Goal: Information Seeking & Learning: Learn about a topic

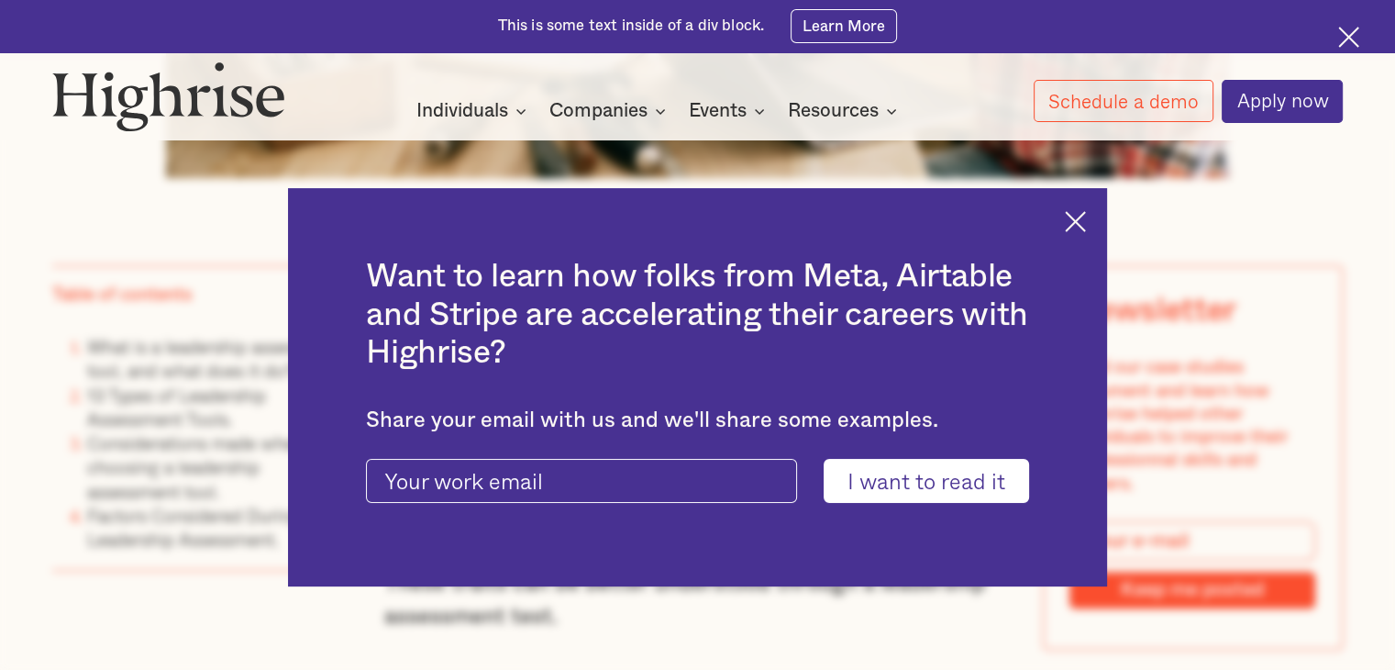
scroll to position [1284, 0]
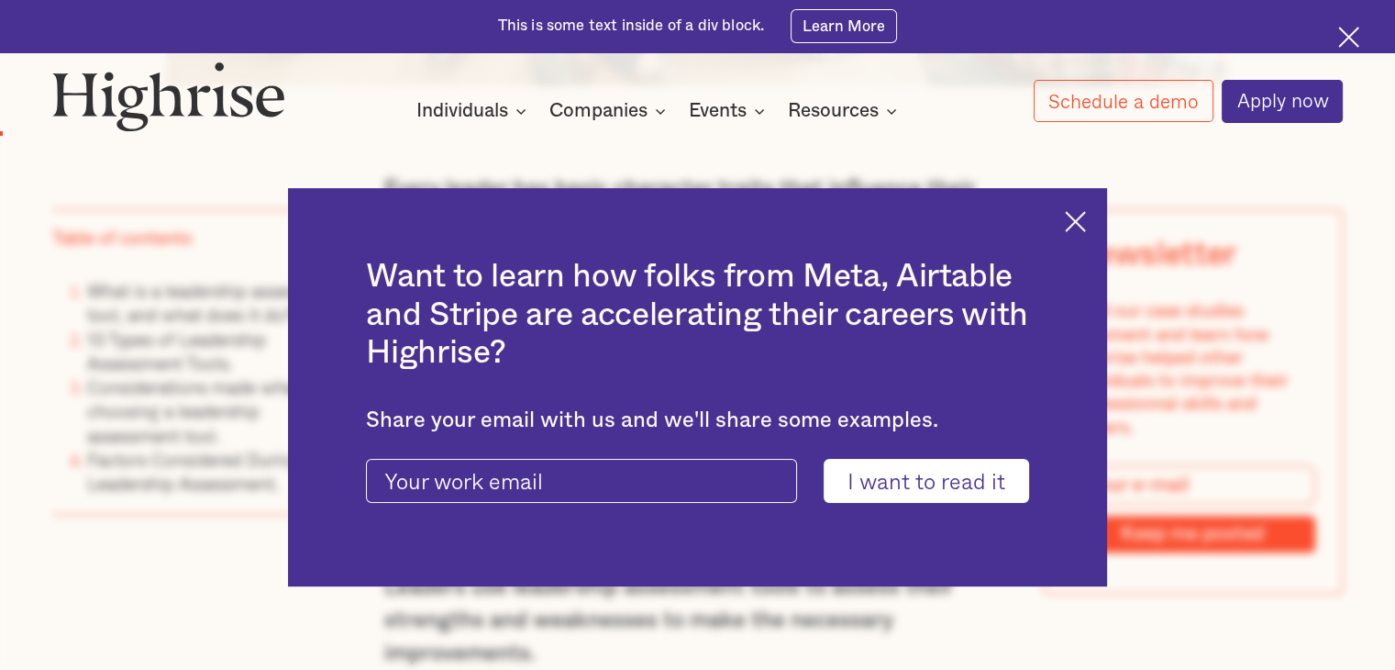
drag, startPoint x: 1087, startPoint y: 221, endPoint x: 1068, endPoint y: 252, distance: 36.2
click at [1086, 221] on img at bounding box center [1075, 221] width 21 height 21
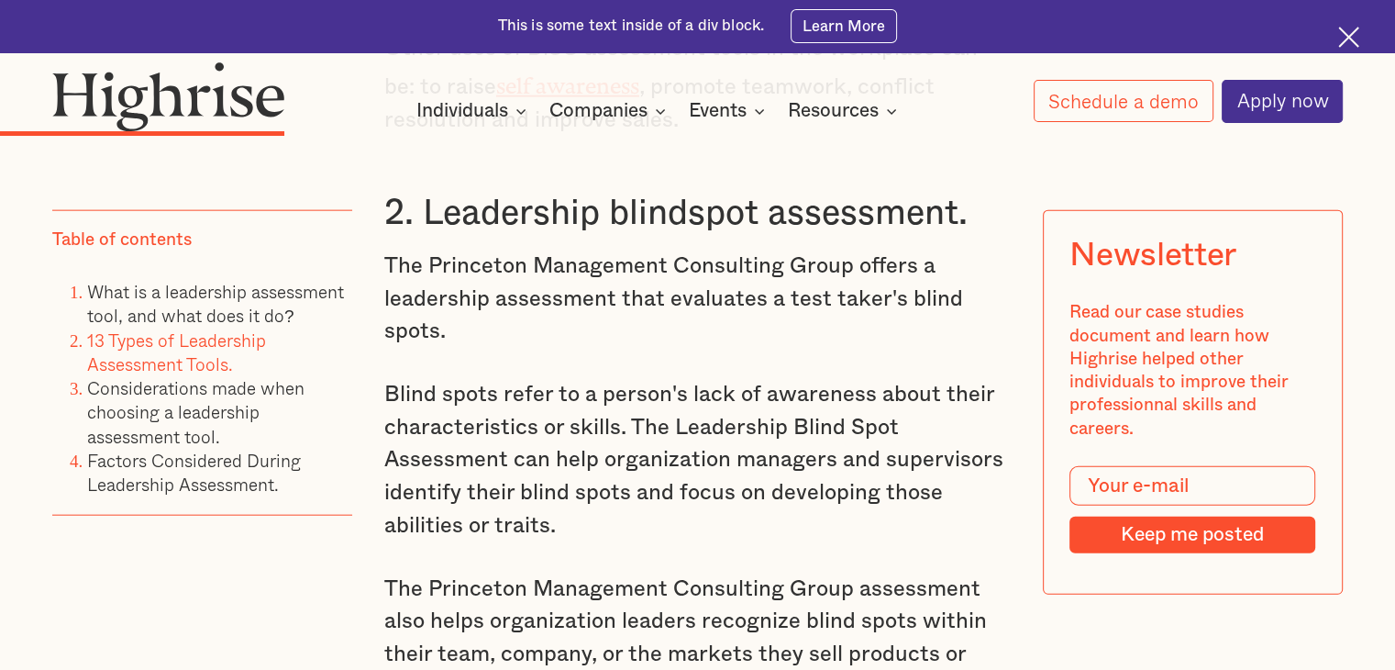
scroll to position [4311, 0]
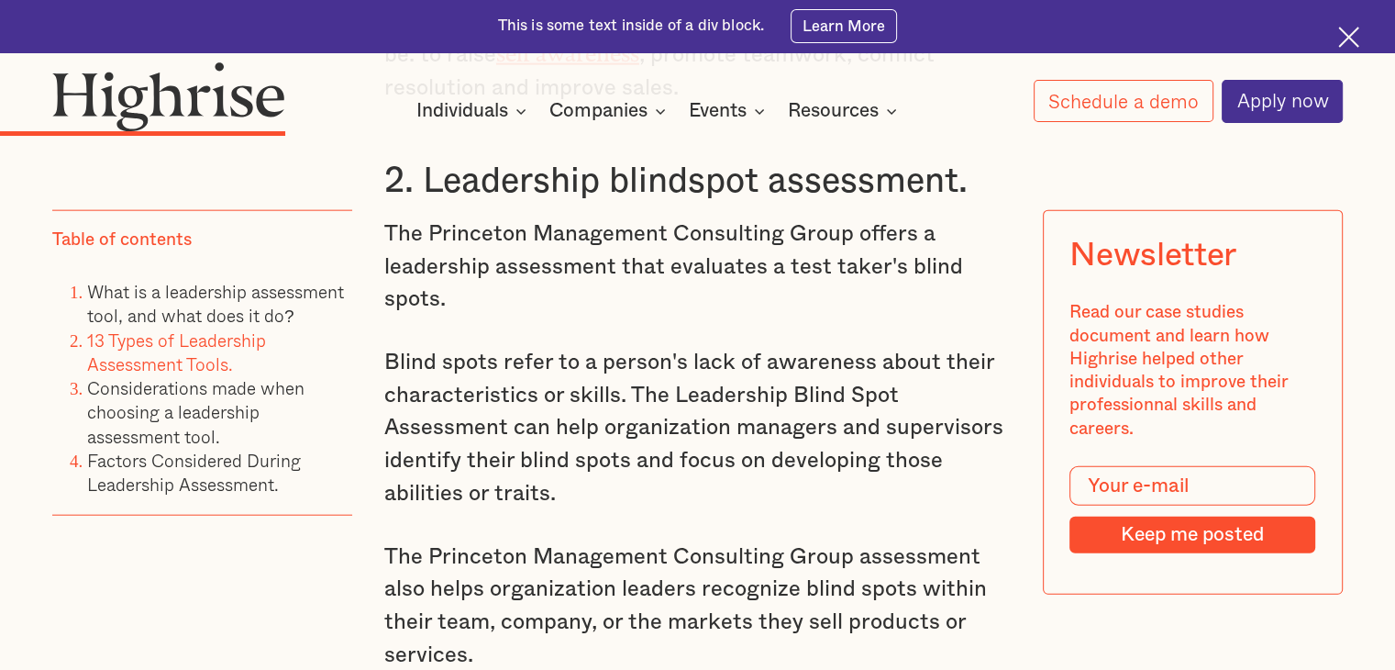
click at [187, 341] on link "13 Types of Leadership Assessment Tools." at bounding box center [176, 351] width 179 height 50
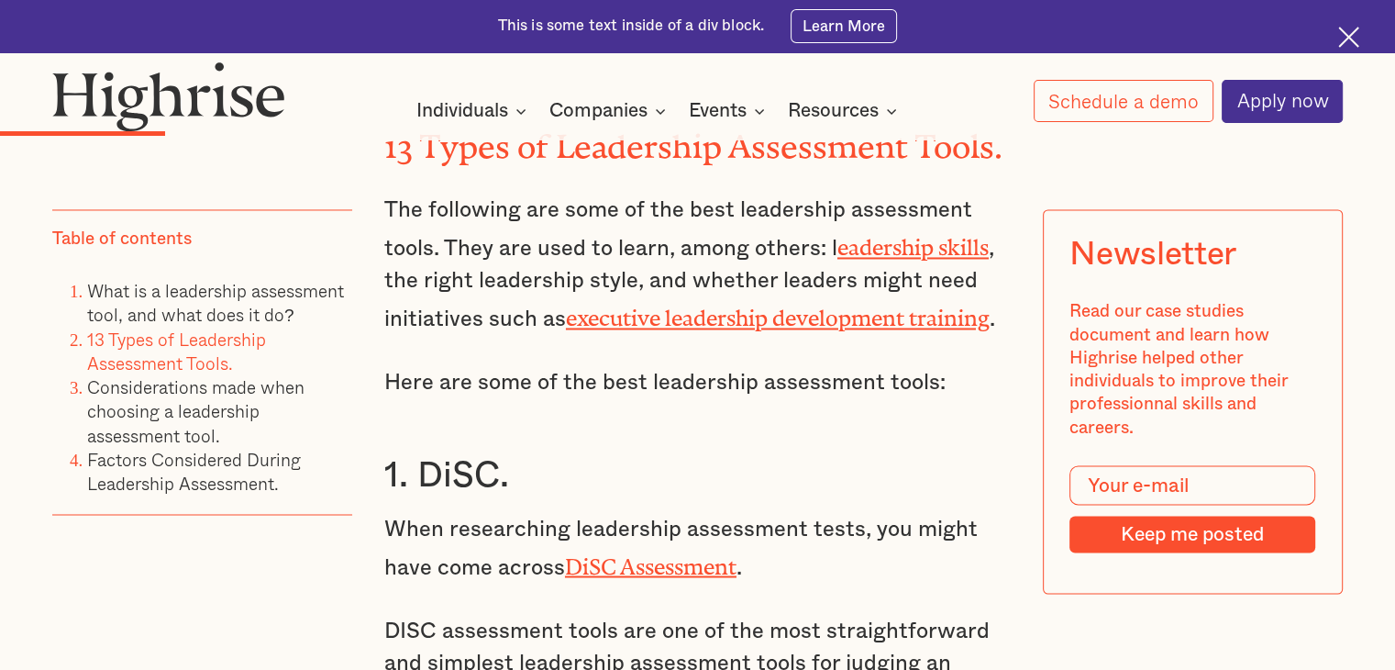
scroll to position [2993, 0]
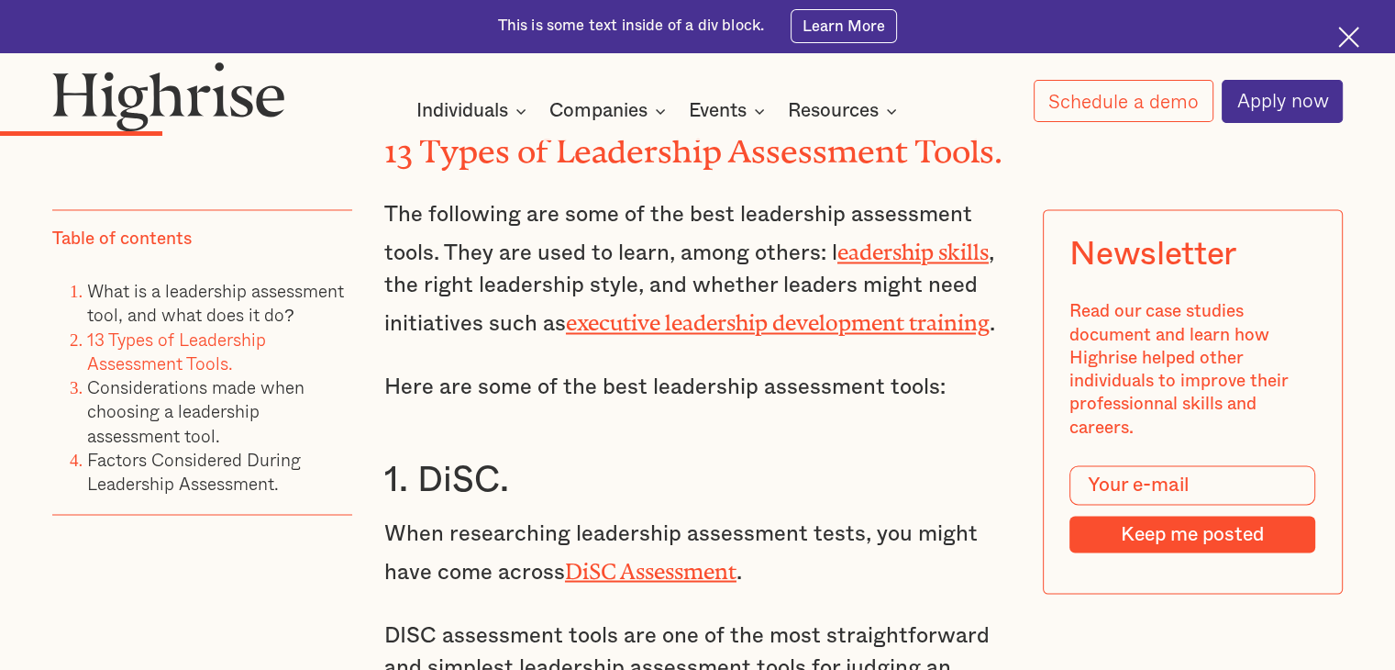
click at [903, 239] on link "eadership skills" at bounding box center [912, 246] width 151 height 14
